Goal: Navigation & Orientation: Find specific page/section

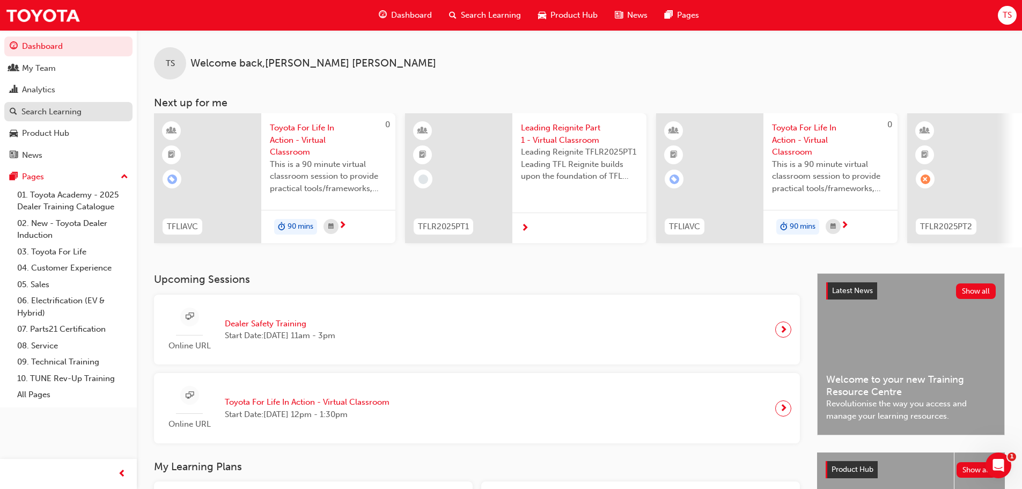
click at [42, 116] on div "Search Learning" at bounding box center [51, 112] width 60 height 12
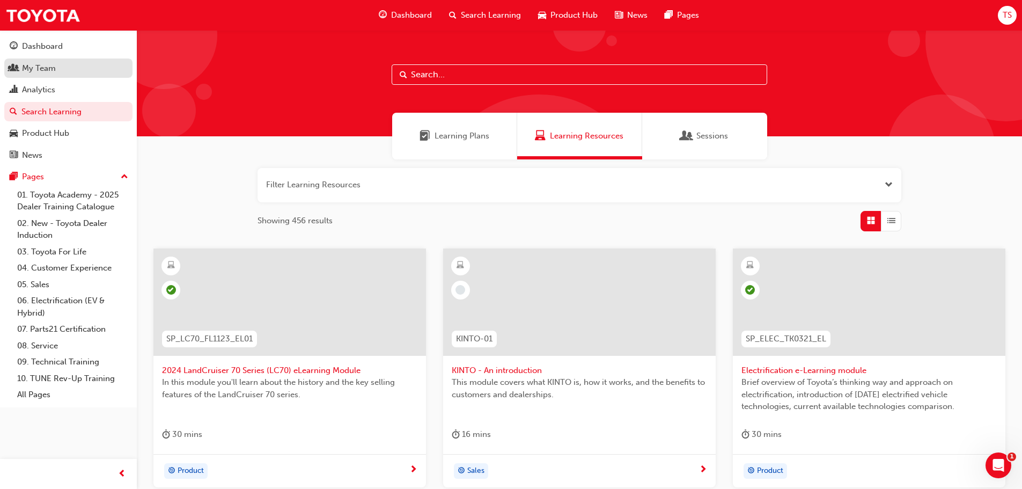
click at [42, 70] on div "My Team" at bounding box center [39, 68] width 34 height 12
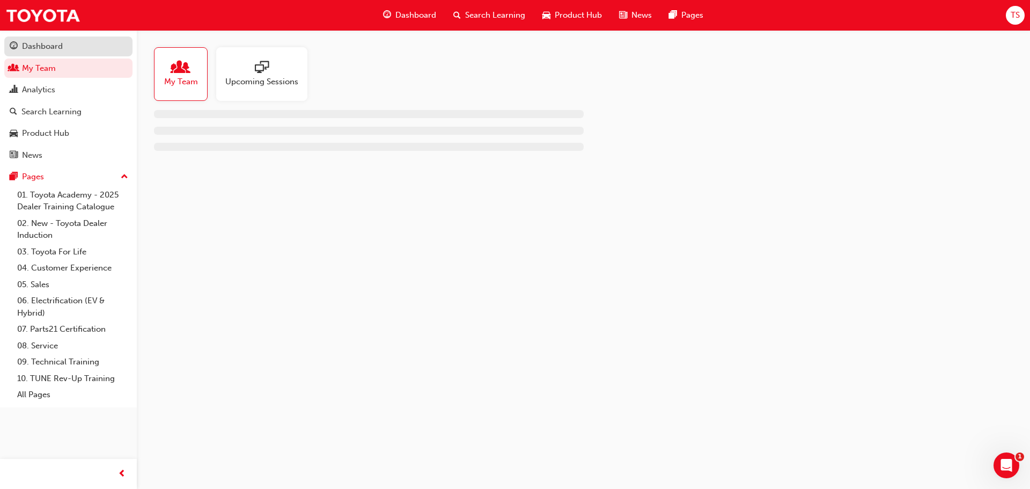
click at [52, 42] on div "Dashboard" at bounding box center [42, 46] width 41 height 12
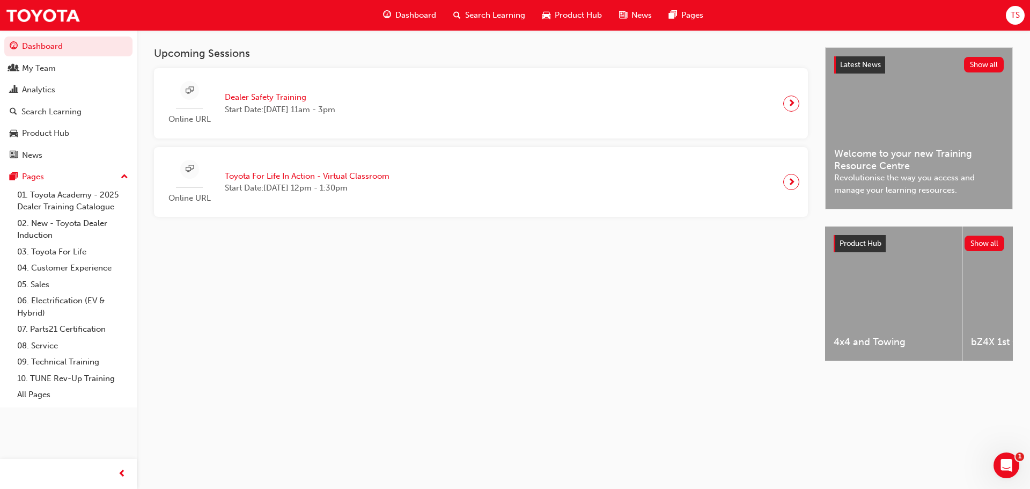
click at [390, 10] on span "guage-icon" at bounding box center [387, 15] width 8 height 13
click at [56, 87] on div "Analytics" at bounding box center [68, 89] width 117 height 13
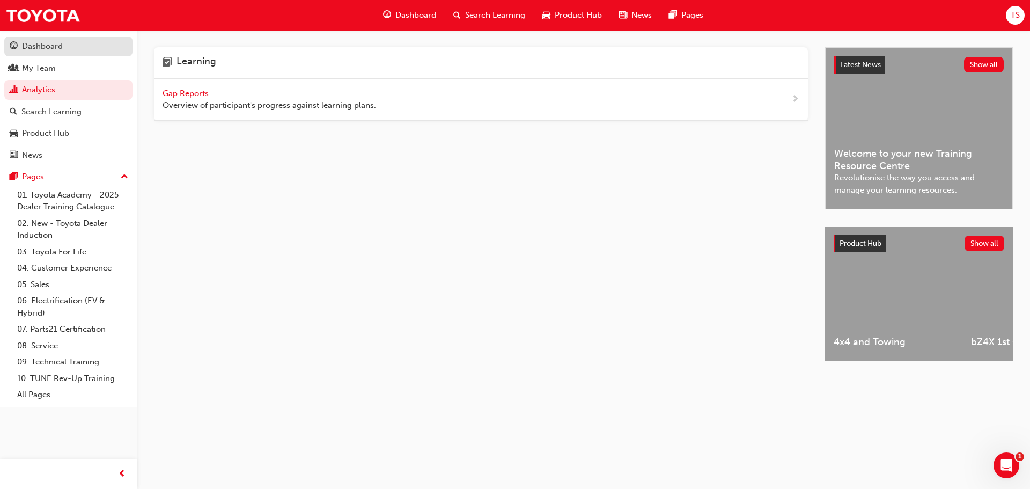
click at [48, 45] on div "Dashboard" at bounding box center [42, 46] width 41 height 12
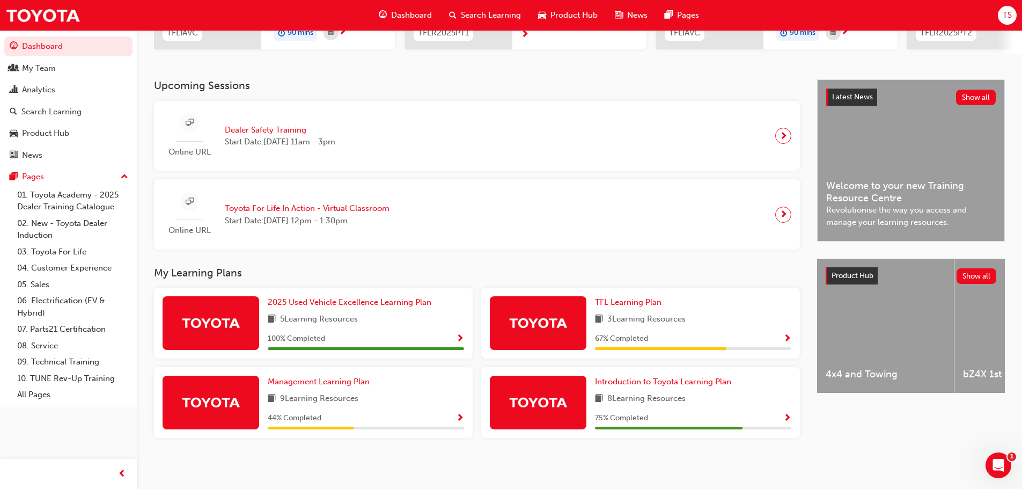
scroll to position [200, 0]
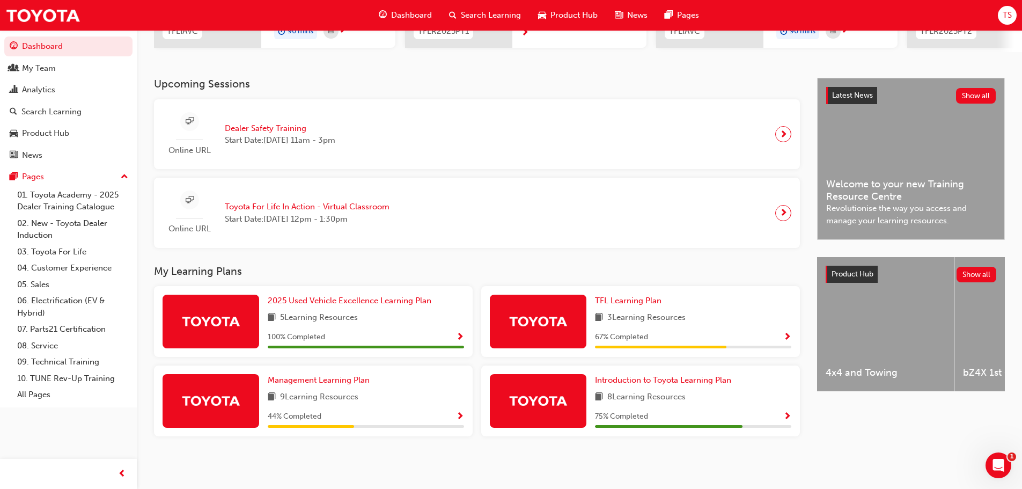
click at [902, 180] on span "Welcome to your new Training Resource Centre" at bounding box center [911, 190] width 170 height 24
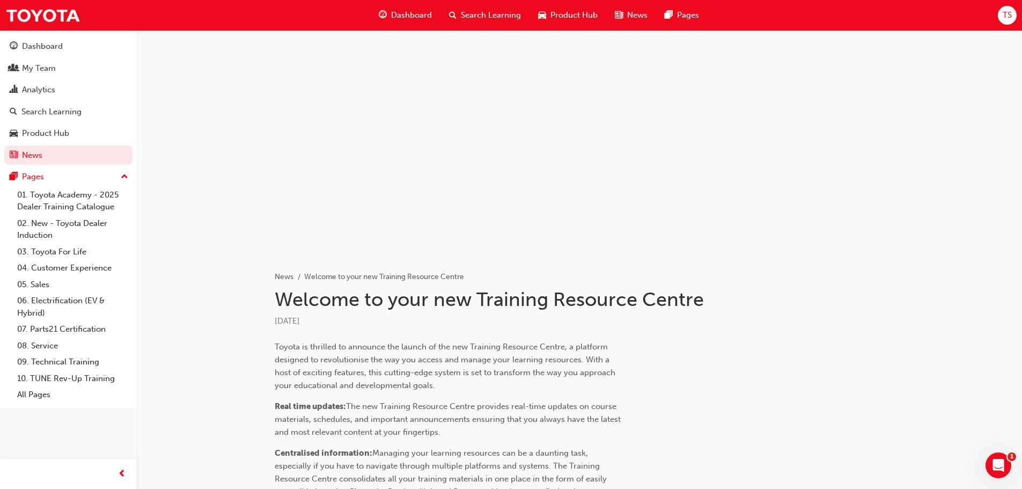
drag, startPoint x: 409, startPoint y: 77, endPoint x: 361, endPoint y: 115, distance: 60.7
click at [361, 115] on div at bounding box center [580, 137] width 644 height 215
click at [47, 42] on div "Dashboard" at bounding box center [42, 46] width 41 height 12
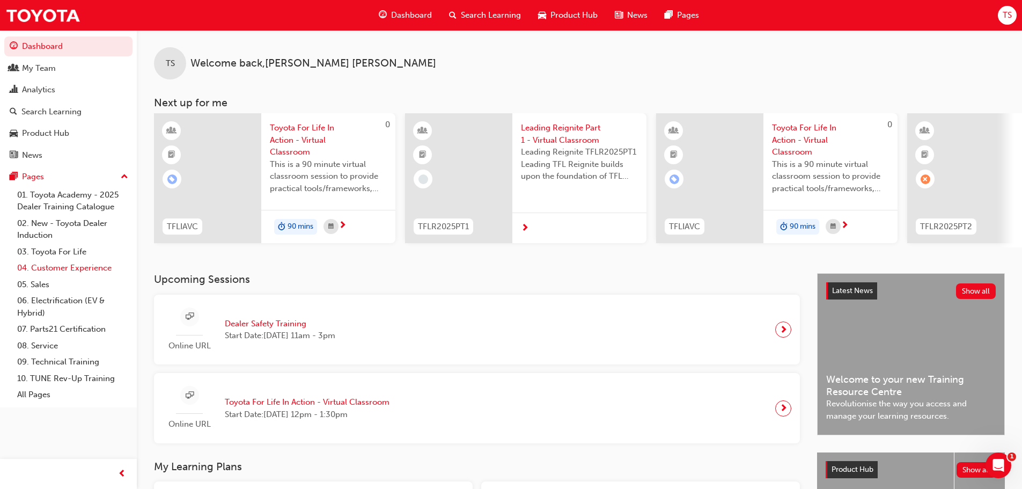
scroll to position [54, 0]
